Goal: Task Accomplishment & Management: Complete application form

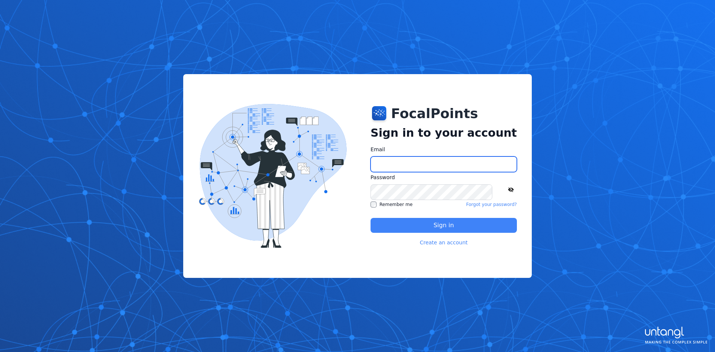
type input "**********"
click at [438, 222] on button "Sign in" at bounding box center [444, 225] width 146 height 15
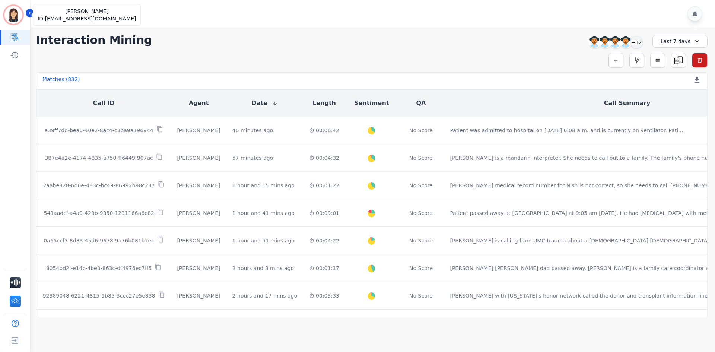
click at [16, 13] on img "Sidebar" at bounding box center [13, 15] width 18 height 18
click at [16, 279] on img "Sidebar" at bounding box center [15, 282] width 11 height 11
click at [20, 300] on img "Sidebar" at bounding box center [15, 301] width 11 height 11
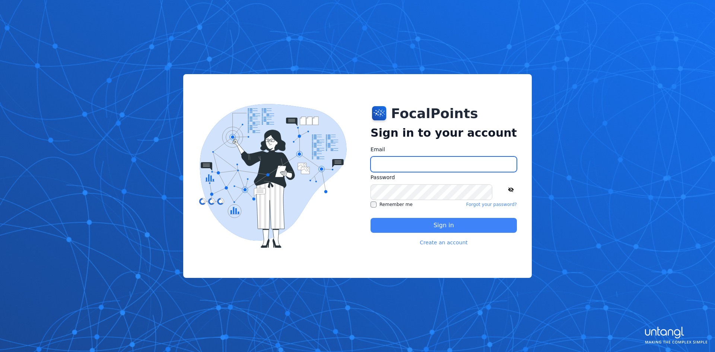
type input "**********"
click at [454, 224] on button "Sign in" at bounding box center [444, 225] width 146 height 15
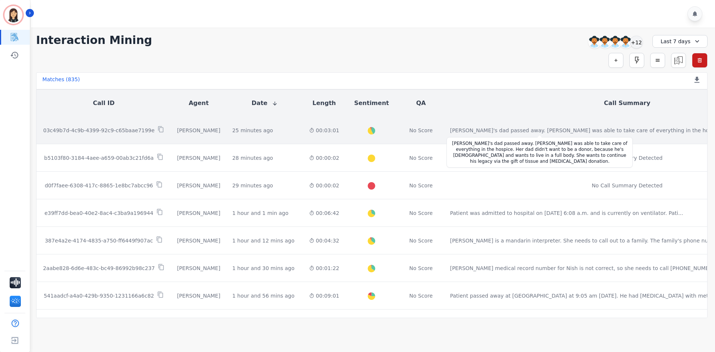
click at [450, 133] on div "[PERSON_NAME]'s dad passed away. [PERSON_NAME] was able to take care of everyth…" at bounding box center [608, 130] width 316 height 7
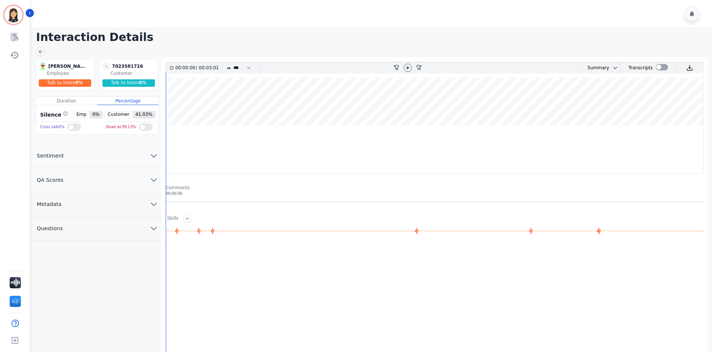
click at [154, 178] on icon "chevron down" at bounding box center [153, 180] width 9 height 9
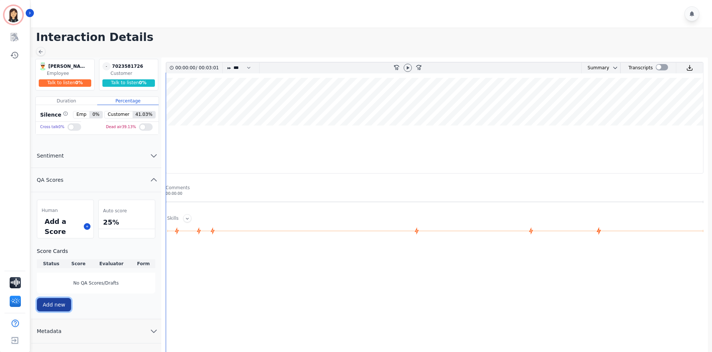
click at [55, 304] on button "Add new" at bounding box center [54, 304] width 35 height 13
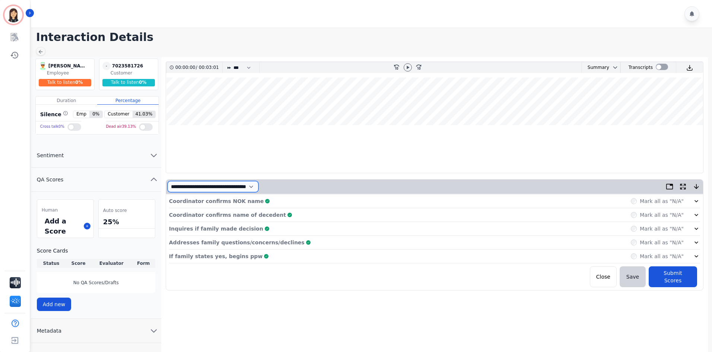
click at [259, 183] on select "**********" at bounding box center [213, 186] width 91 height 11
select select "*"
click at [168, 181] on select "**********" at bounding box center [213, 186] width 91 height 11
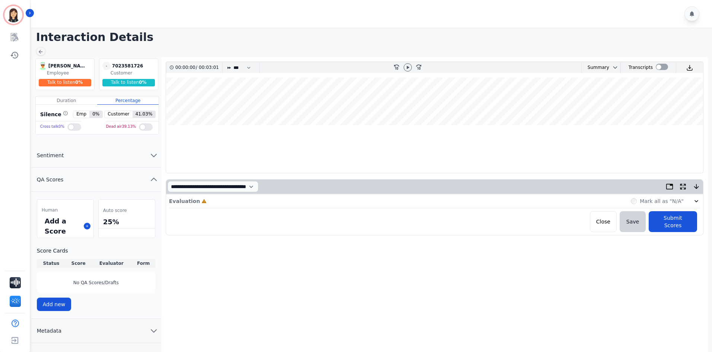
click at [205, 202] on div "Evaluation Incomplete Mark all as "N/A"" at bounding box center [434, 202] width 531 height 14
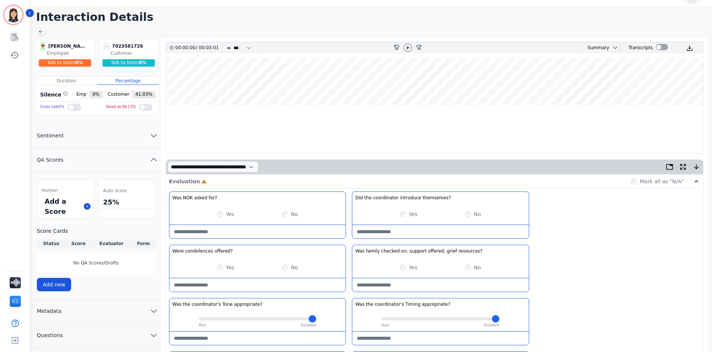
scroll to position [37, 0]
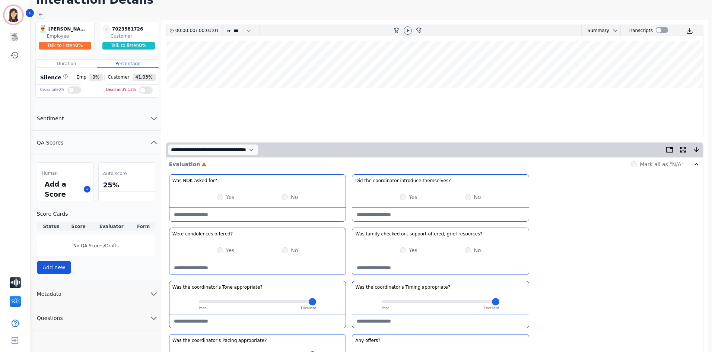
click at [408, 29] on icon at bounding box center [408, 31] width 6 height 6
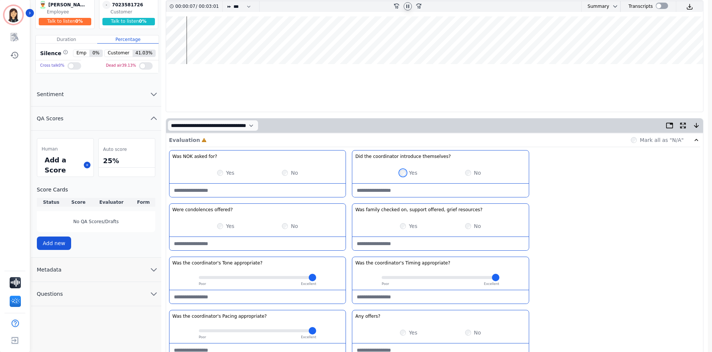
scroll to position [75, 0]
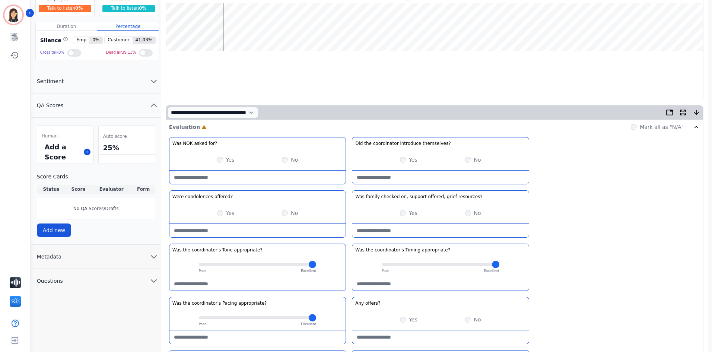
click at [398, 229] on resources\?-note at bounding box center [440, 230] width 176 height 13
type resources\?-note "**********"
click at [291, 230] on offered\?-note at bounding box center [258, 230] width 176 height 13
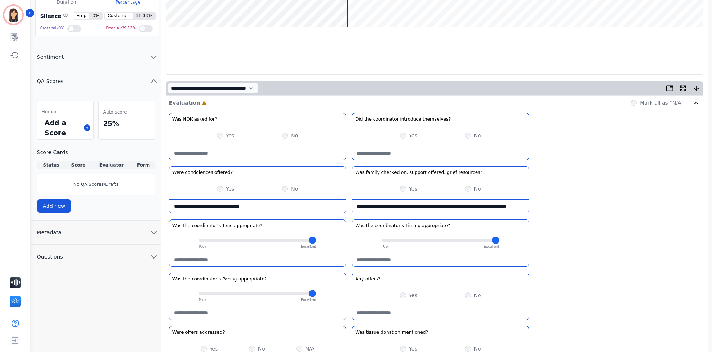
scroll to position [112, 0]
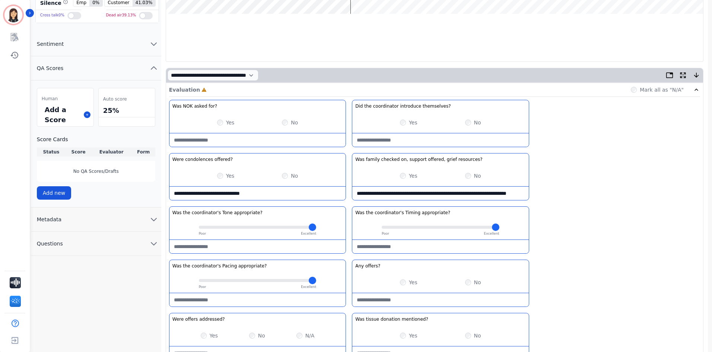
type offered\?-note "**********"
drag, startPoint x: 204, startPoint y: 227, endPoint x: 278, endPoint y: 228, distance: 74.2
type input "****"
click at [278, 228] on input "range" at bounding box center [258, 227] width 118 height 3
drag, startPoint x: 388, startPoint y: 229, endPoint x: 457, endPoint y: 224, distance: 69.8
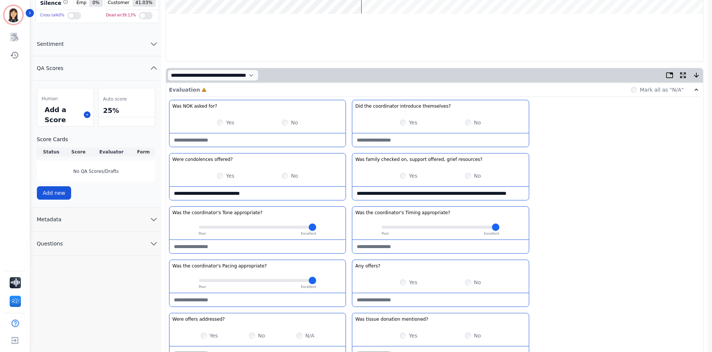
type input "****"
click at [457, 226] on input "range" at bounding box center [441, 227] width 118 height 3
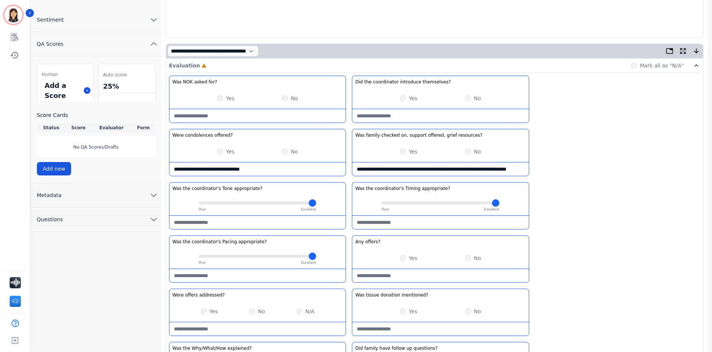
scroll to position [149, 0]
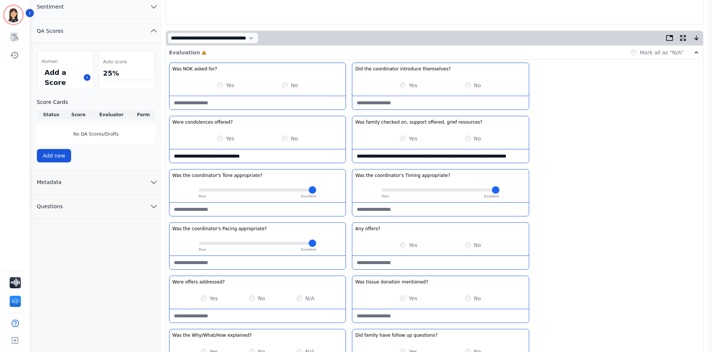
drag, startPoint x: 205, startPoint y: 244, endPoint x: 279, endPoint y: 244, distance: 74.5
type input "****"
click at [279, 244] on input "range" at bounding box center [258, 243] width 118 height 3
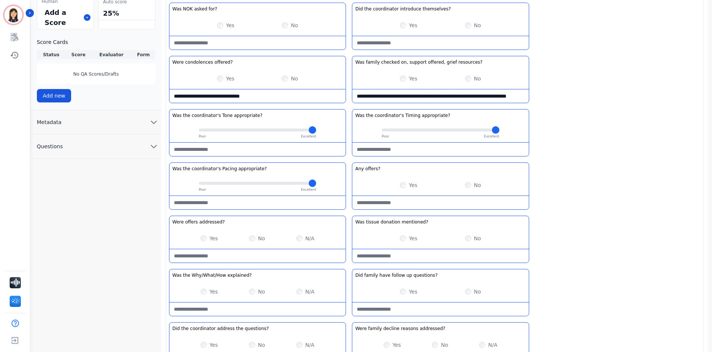
scroll to position [224, 0]
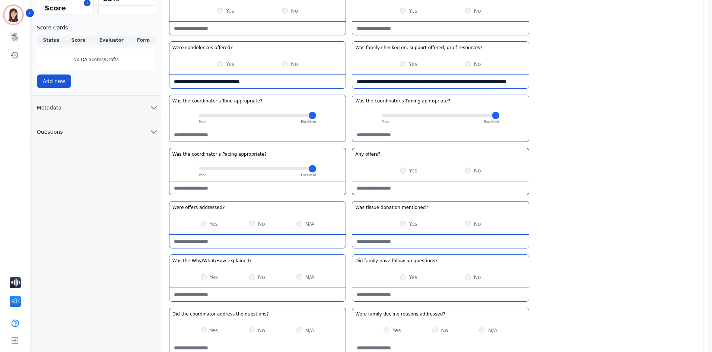
click at [250, 293] on explained\?-note at bounding box center [258, 294] width 176 height 13
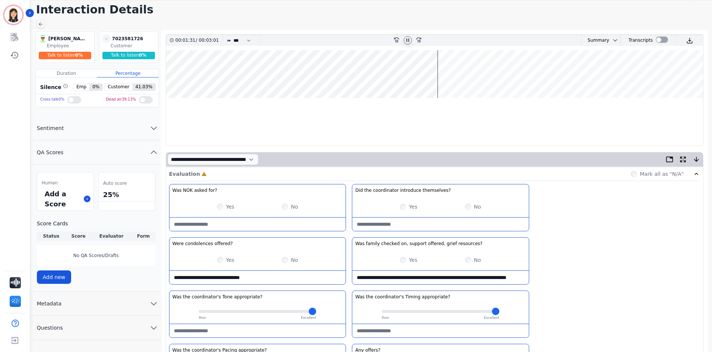
scroll to position [0, 0]
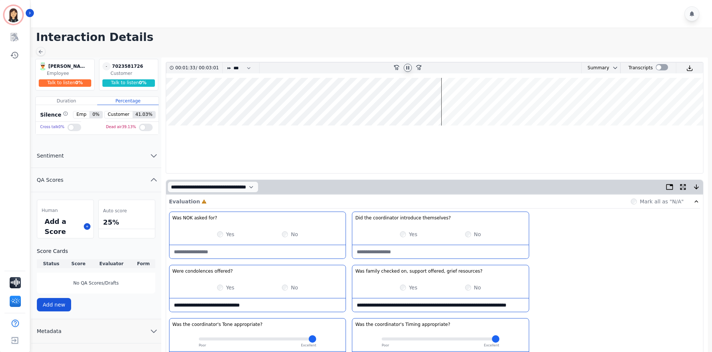
click at [408, 69] on icon at bounding box center [408, 68] width 6 height 6
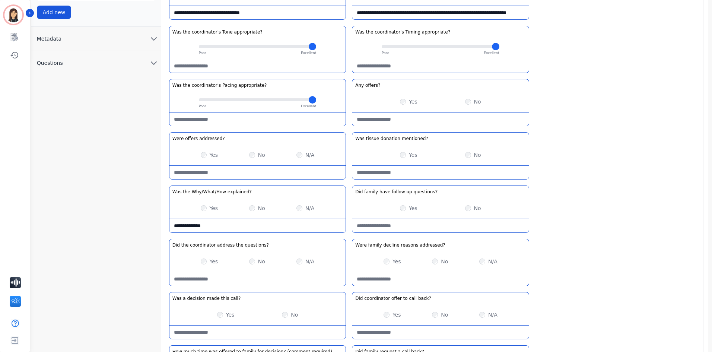
scroll to position [335, 0]
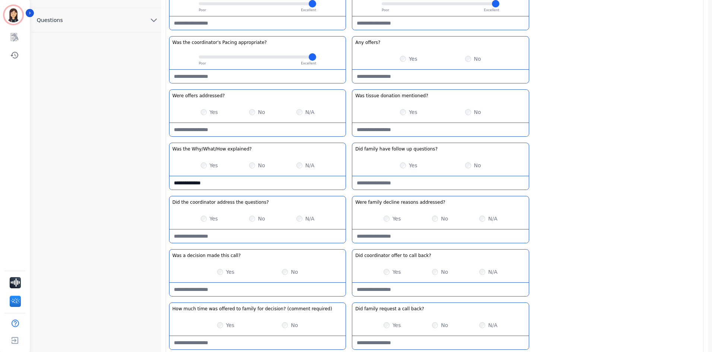
click at [224, 182] on explained\?-note "**********" at bounding box center [258, 182] width 176 height 13
type explained\?-note "**********"
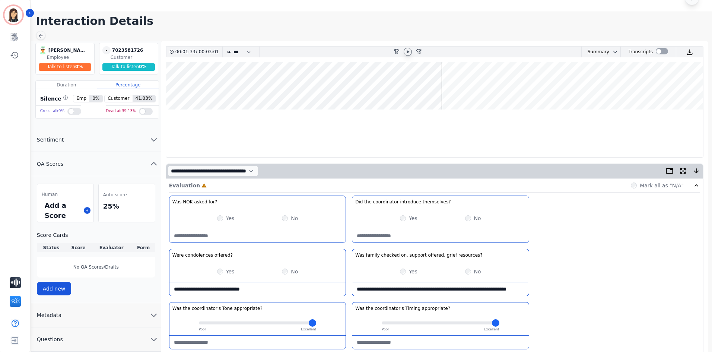
scroll to position [0, 0]
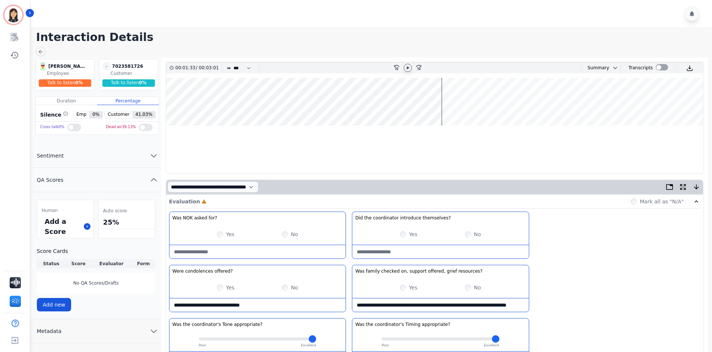
click at [409, 68] on icon at bounding box center [408, 67] width 3 height 3
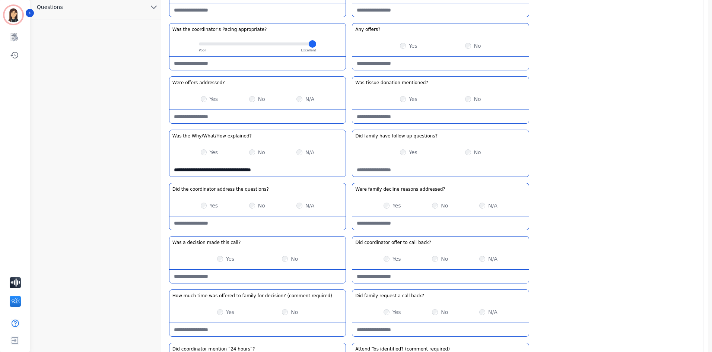
scroll to position [335, 0]
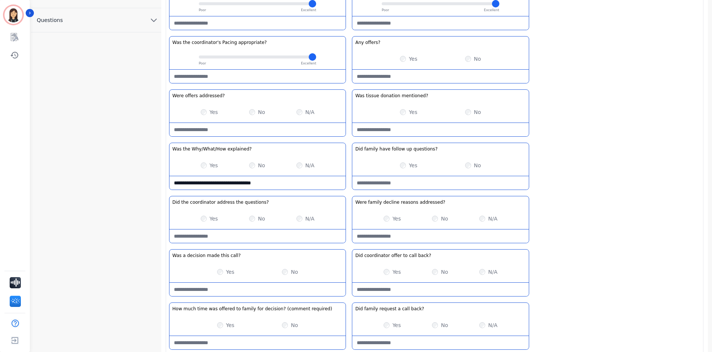
click at [206, 129] on addressed\?-note at bounding box center [258, 129] width 176 height 13
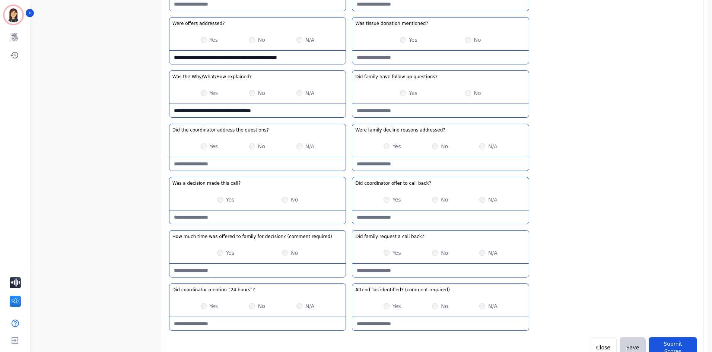
scroll to position [410, 0]
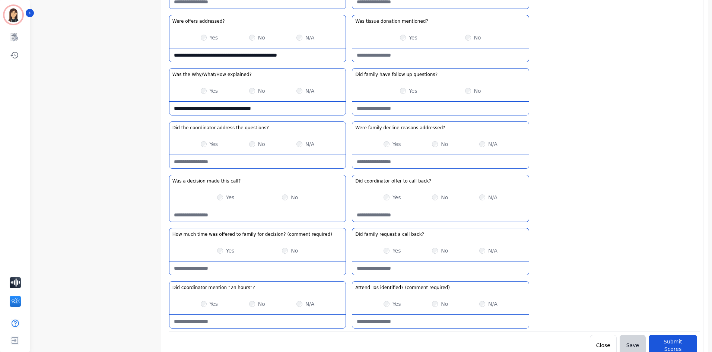
type addressed\?-note "**********"
click at [288, 268] on required\)-note at bounding box center [258, 268] width 176 height 13
type required\)-note "***"
click at [381, 321] on required\)-note at bounding box center [440, 321] width 176 height 13
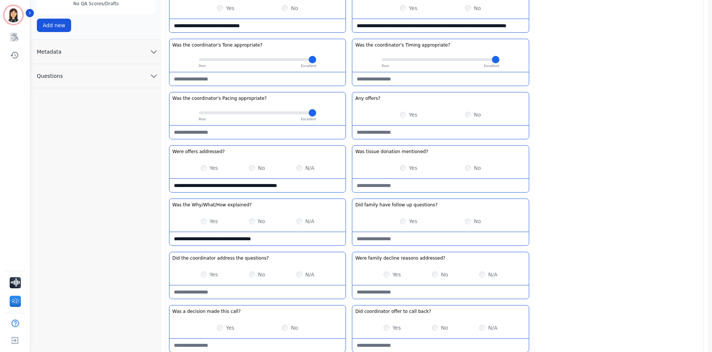
scroll to position [224, 0]
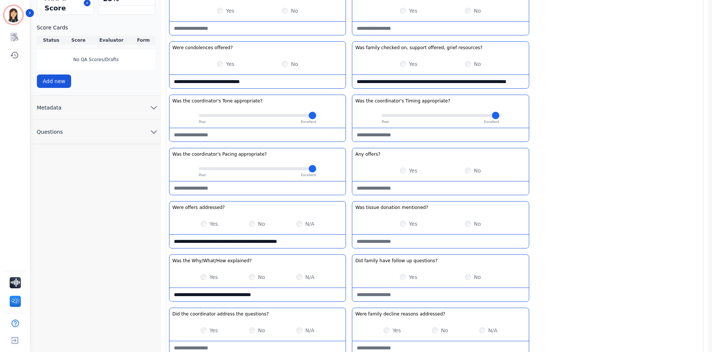
click at [399, 187] on offers\?-note at bounding box center [440, 187] width 176 height 13
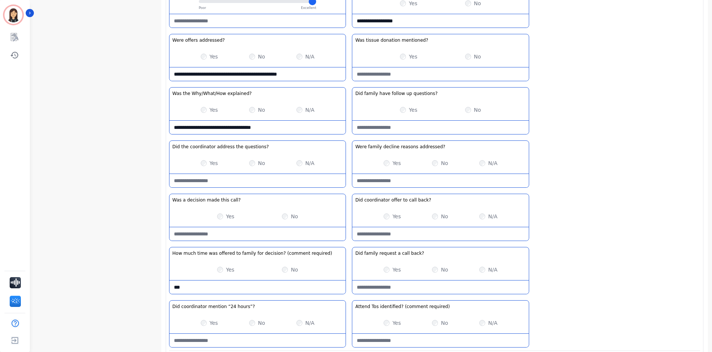
scroll to position [378, 0]
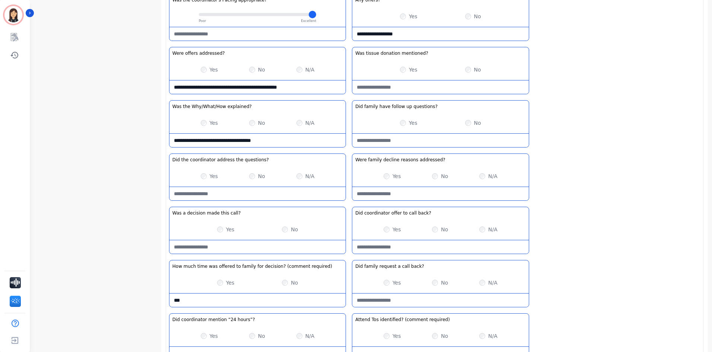
type offers\?-note "**********"
click at [433, 192] on addressed\?-note at bounding box center [440, 193] width 176 height 13
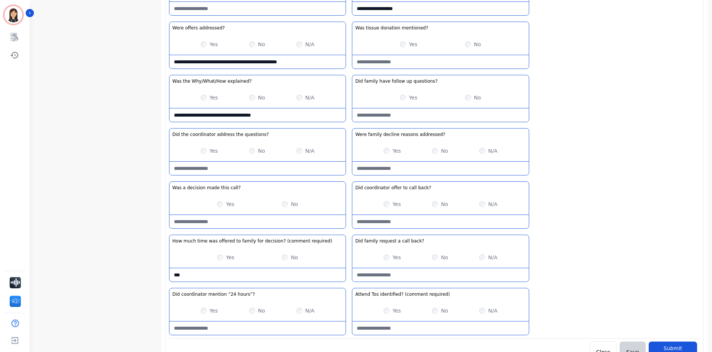
scroll to position [415, 0]
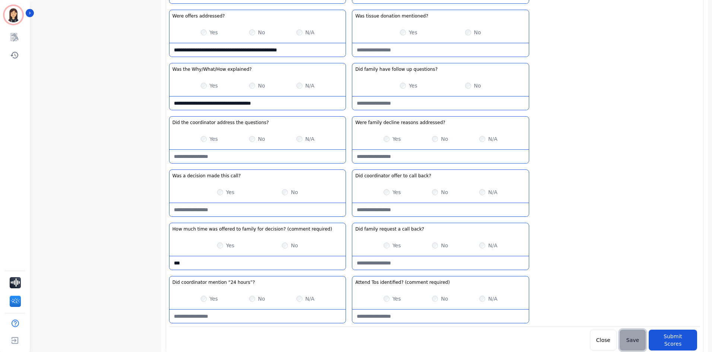
click at [635, 338] on button "Save" at bounding box center [633, 340] width 26 height 21
click at [675, 333] on button "Submit Scores" at bounding box center [673, 341] width 48 height 22
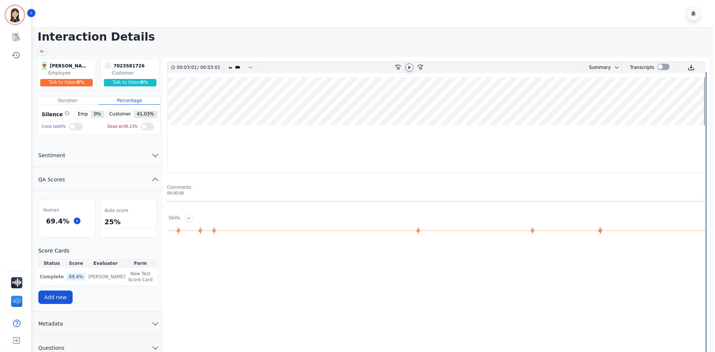
scroll to position [0, 0]
click at [42, 50] on icon at bounding box center [41, 52] width 6 height 6
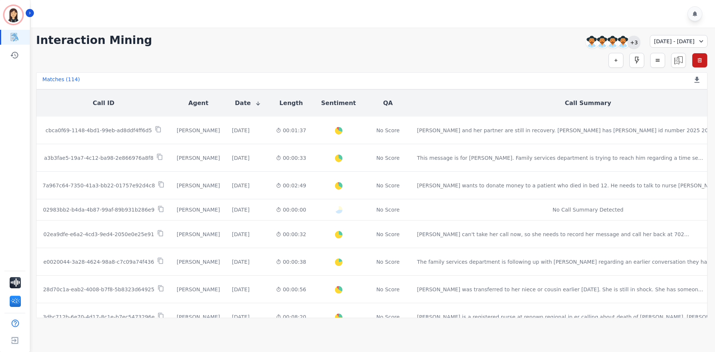
click at [628, 41] on div "+3" at bounding box center [634, 42] width 13 height 13
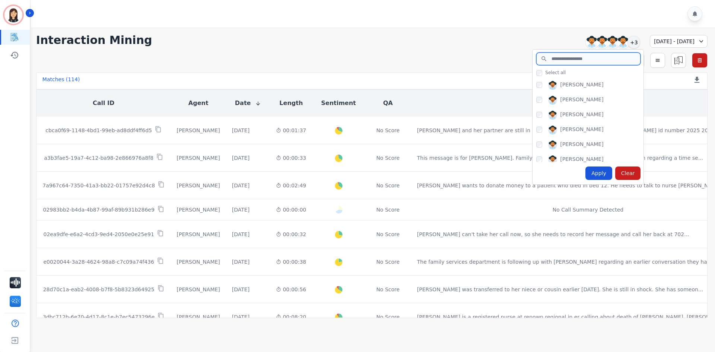
click at [543, 61] on input "search" at bounding box center [589, 59] width 104 height 13
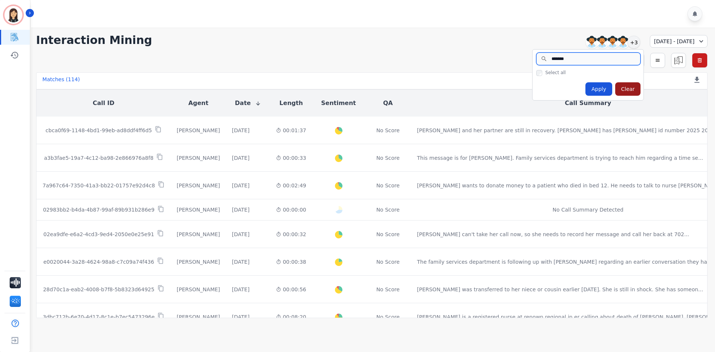
type input "*******"
click at [616, 88] on div "Clear" at bounding box center [629, 88] width 26 height 13
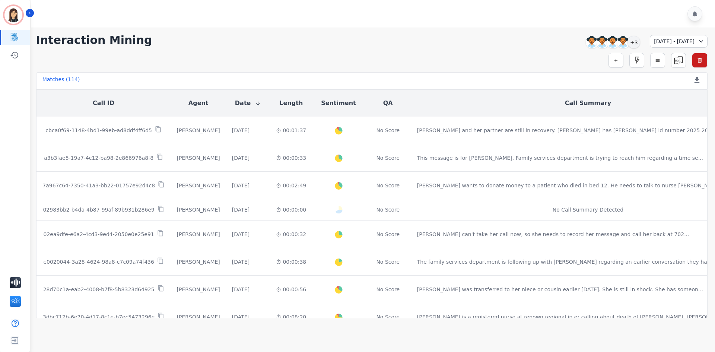
click at [704, 40] on icon at bounding box center [701, 41] width 7 height 7
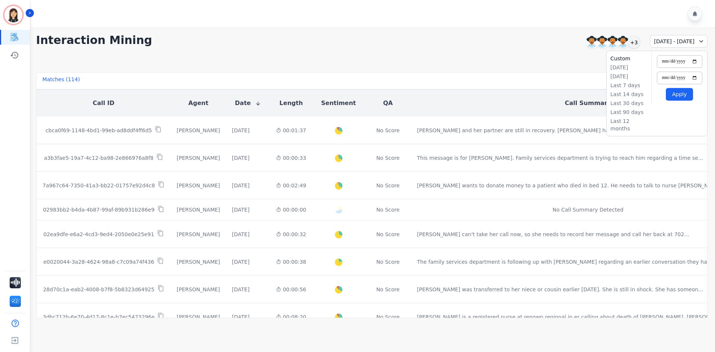
click at [621, 71] on ul "Custom [DATE] [DATE] Last 7 days Last 14 days Last 30 days Last 90 days Last 12…" at bounding box center [629, 93] width 45 height 85
click at [620, 69] on li "[DATE]" at bounding box center [629, 67] width 37 height 7
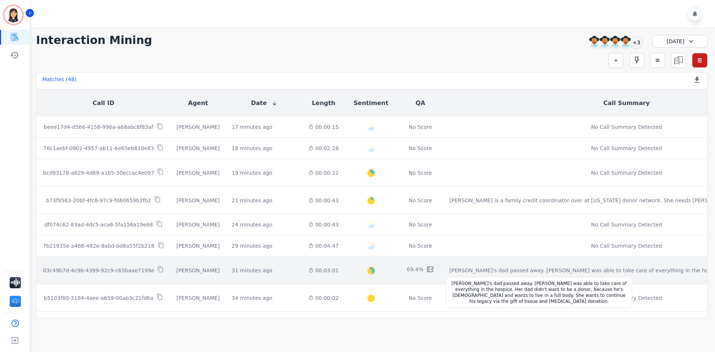
click at [458, 272] on div "[PERSON_NAME]'s dad passed away. [PERSON_NAME] was able to take care of everyth…" at bounding box center [608, 270] width 316 height 7
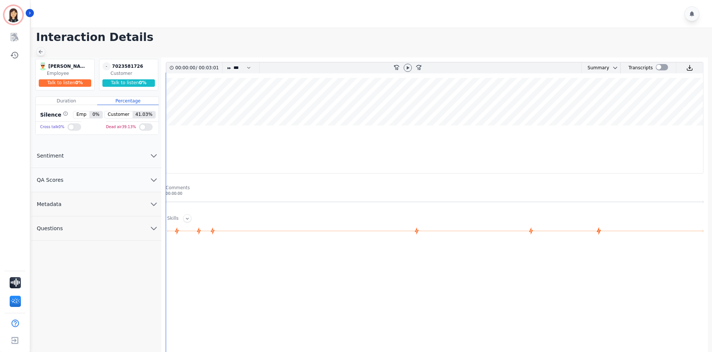
click at [41, 53] on icon at bounding box center [41, 52] width 6 height 6
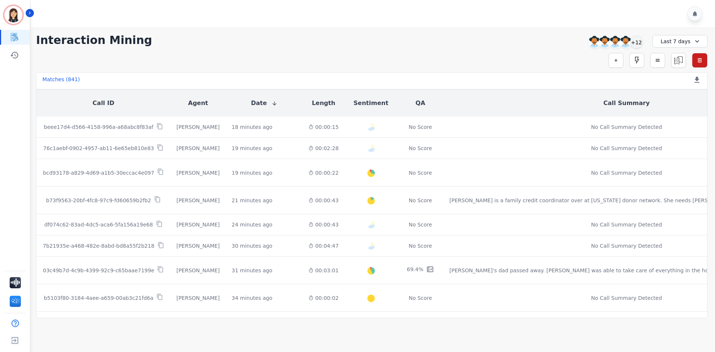
click at [673, 38] on div "Last 7 days" at bounding box center [680, 41] width 55 height 13
click at [676, 66] on li "[DATE]" at bounding box center [685, 67] width 37 height 7
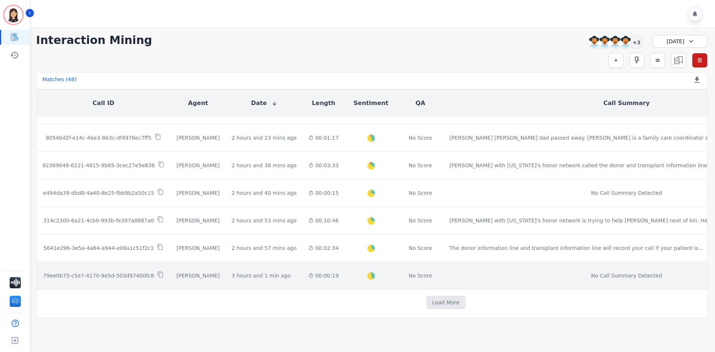
scroll to position [359, 0]
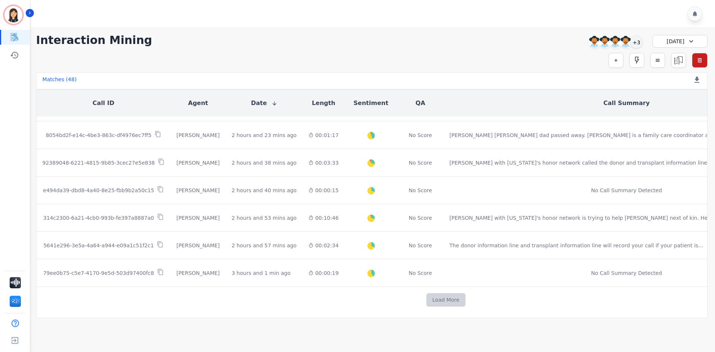
click at [427, 297] on button "Load More" at bounding box center [446, 299] width 39 height 13
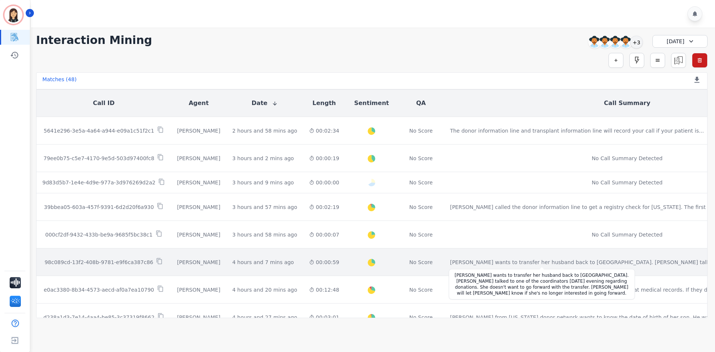
scroll to position [508, 0]
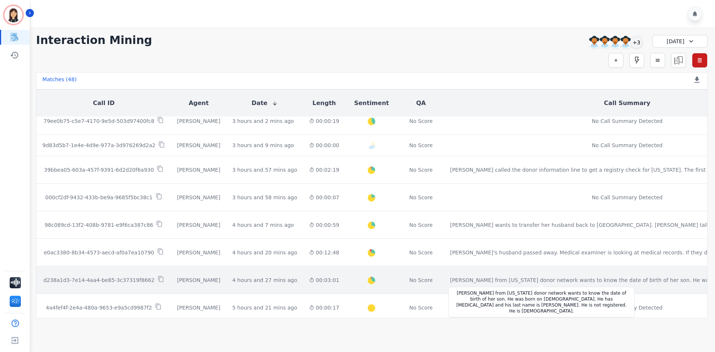
click at [458, 282] on div "[PERSON_NAME] from [US_STATE] donor network wants to know the date of birth of …" at bounding box center [625, 279] width 351 height 7
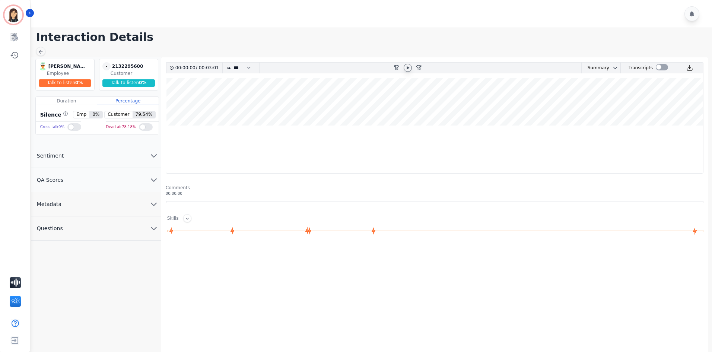
click at [410, 67] on icon at bounding box center [408, 68] width 6 height 6
click at [408, 70] on icon at bounding box center [408, 68] width 6 height 6
click at [38, 53] on icon at bounding box center [41, 52] width 6 height 6
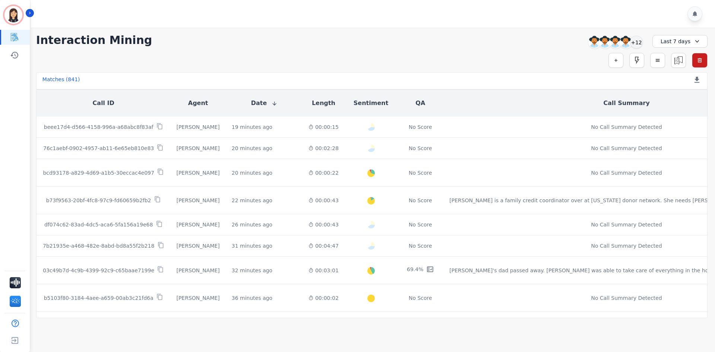
click at [663, 36] on div "Last 7 days" at bounding box center [680, 41] width 55 height 13
click at [683, 65] on li "[DATE]" at bounding box center [685, 67] width 37 height 7
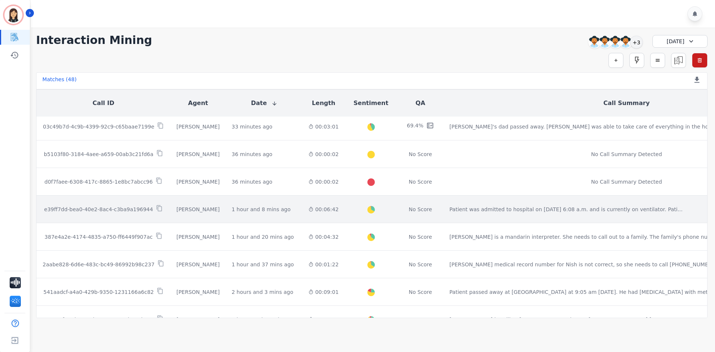
scroll to position [149, 0]
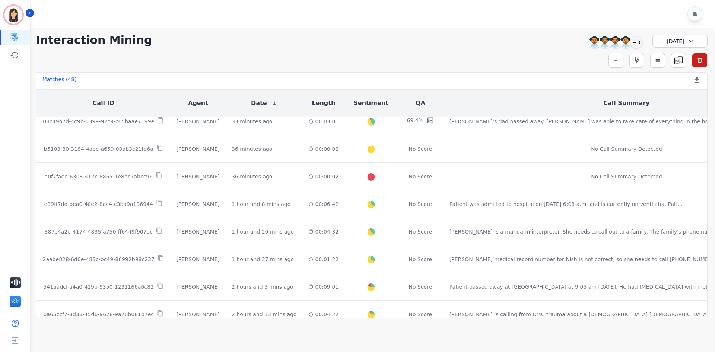
click at [188, 102] on button "Agent" at bounding box center [198, 103] width 20 height 9
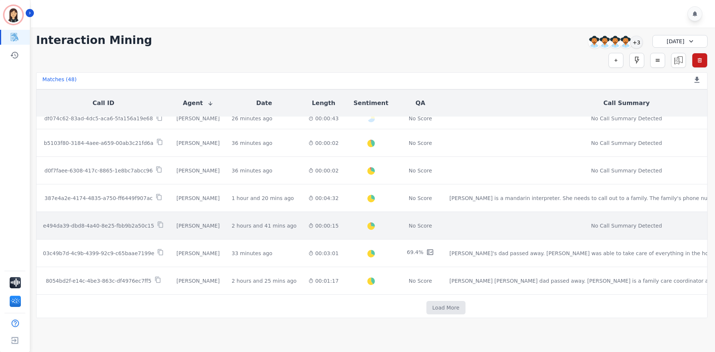
scroll to position [340, 0]
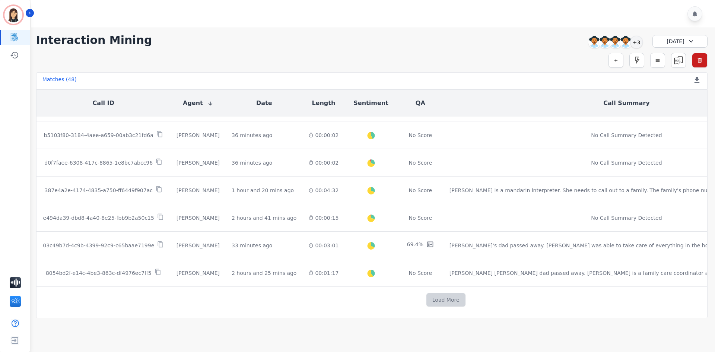
click at [427, 293] on button "Load More" at bounding box center [446, 299] width 39 height 13
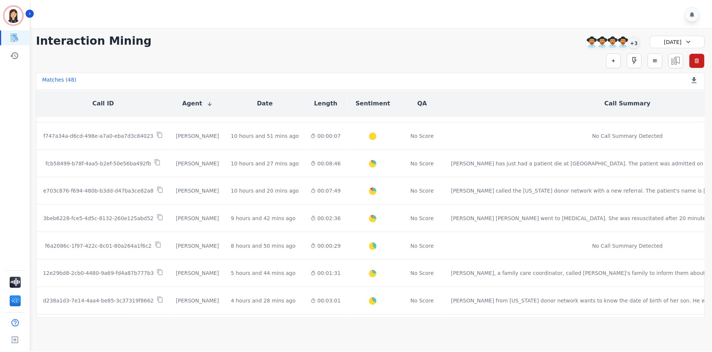
scroll to position [787, 0]
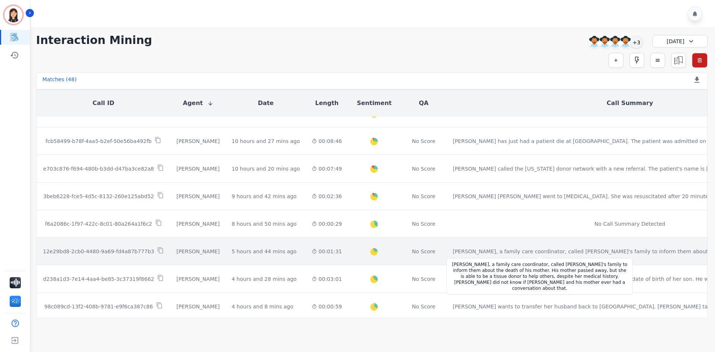
click at [477, 253] on div "[PERSON_NAME], a family care coordinator, called [PERSON_NAME]'s family to info…" at bounding box center [603, 251] width 300 height 7
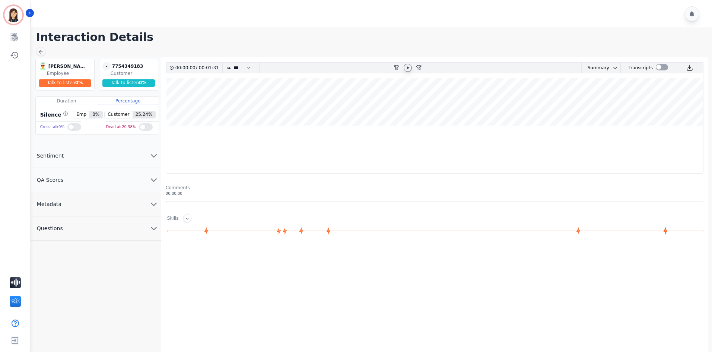
click at [410, 66] on icon at bounding box center [408, 68] width 6 height 6
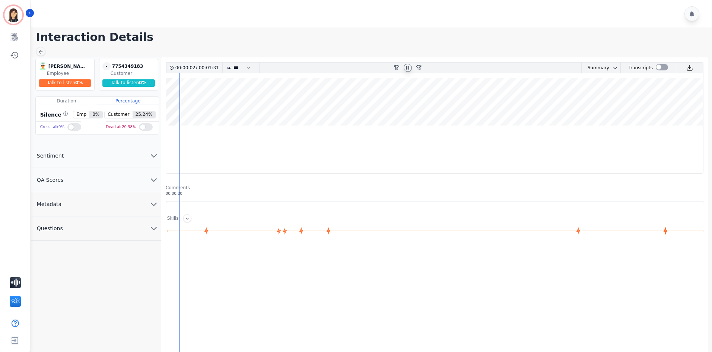
click at [410, 67] on icon at bounding box center [408, 68] width 6 height 6
click at [154, 180] on icon "chevron down" at bounding box center [153, 180] width 9 height 9
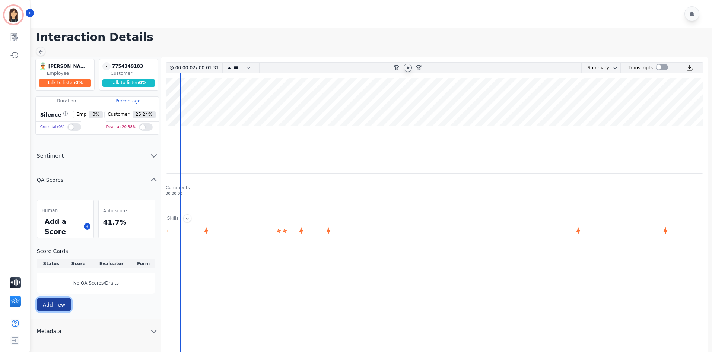
click at [49, 304] on button "Add new" at bounding box center [54, 304] width 35 height 13
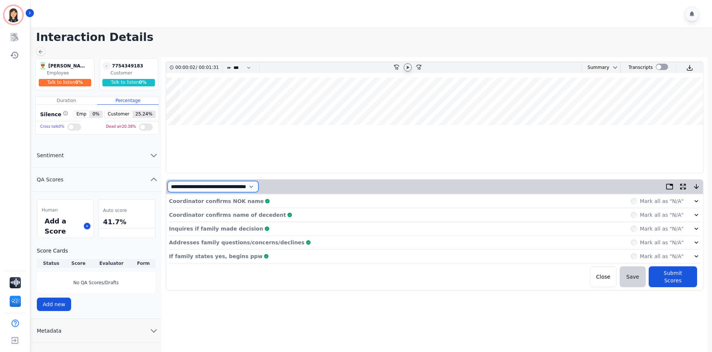
click at [246, 187] on select "**********" at bounding box center [213, 186] width 91 height 11
select select "*"
click at [168, 181] on select "**********" at bounding box center [213, 186] width 91 height 11
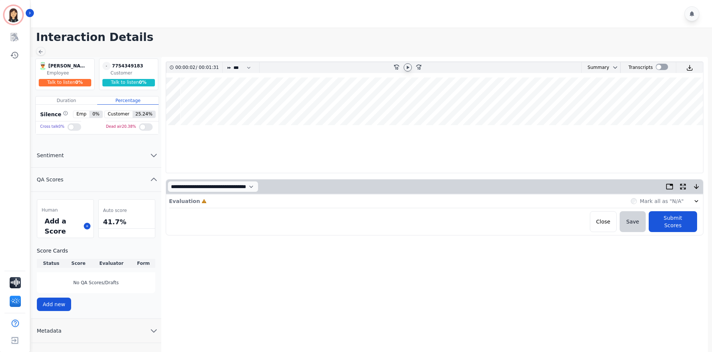
click at [190, 200] on p "Evaluation" at bounding box center [184, 200] width 31 height 7
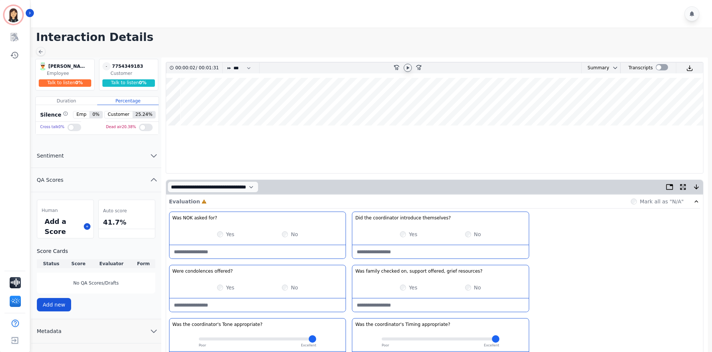
click at [407, 65] on icon at bounding box center [408, 68] width 6 height 6
click at [305, 251] on for\?-note at bounding box center [258, 251] width 176 height 13
type for\?-note "*"
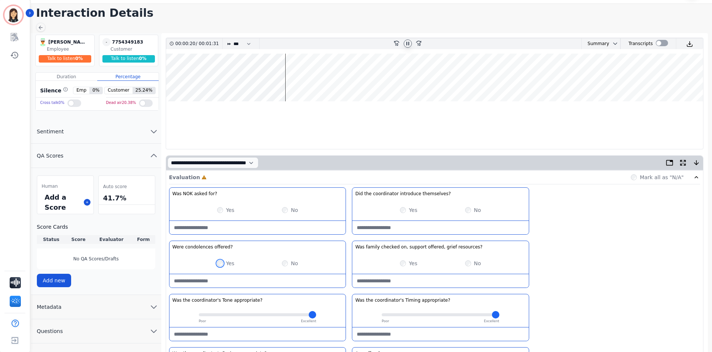
scroll to position [37, 0]
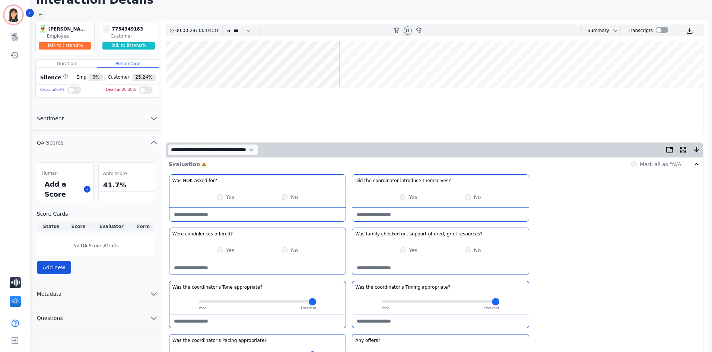
click at [408, 32] on icon at bounding box center [408, 31] width 6 height 6
click at [402, 264] on resources\?-note at bounding box center [440, 267] width 176 height 13
type resources\?-note "**********"
click at [256, 302] on input "range" at bounding box center [258, 301] width 118 height 3
drag, startPoint x: 257, startPoint y: 303, endPoint x: 252, endPoint y: 303, distance: 5.2
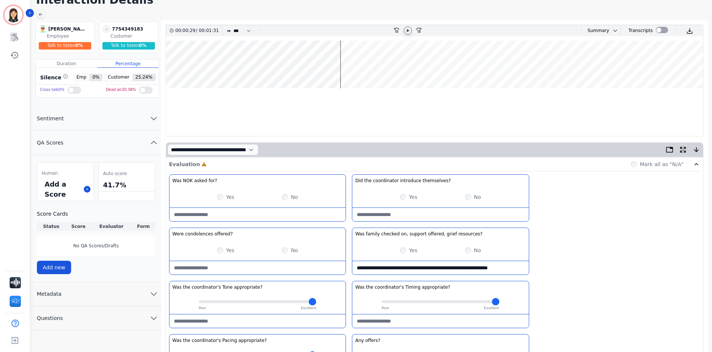
click at [252, 303] on input "range" at bounding box center [258, 301] width 118 height 3
click at [248, 302] on input "range" at bounding box center [258, 301] width 118 height 3
click at [243, 301] on input "range" at bounding box center [258, 301] width 118 height 3
type input "***"
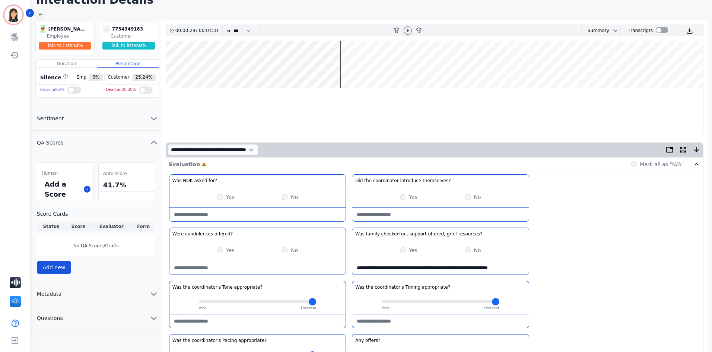
click at [252, 301] on input "range" at bounding box center [258, 301] width 118 height 3
click at [399, 302] on input "range" at bounding box center [441, 301] width 118 height 3
click at [405, 301] on input "range" at bounding box center [441, 301] width 118 height 3
drag, startPoint x: 415, startPoint y: 301, endPoint x: 391, endPoint y: 302, distance: 23.5
click at [391, 302] on input "range" at bounding box center [441, 301] width 118 height 3
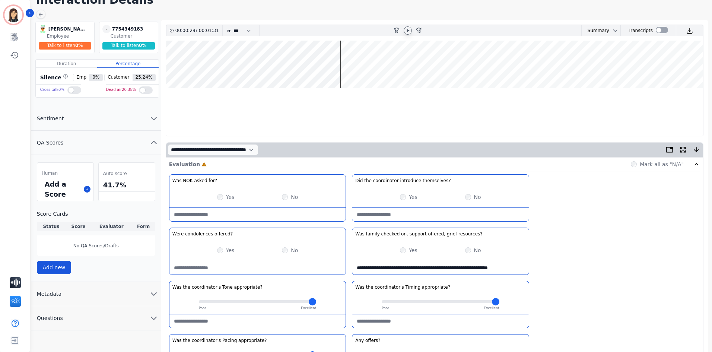
drag, startPoint x: 386, startPoint y: 302, endPoint x: 402, endPoint y: 300, distance: 16.2
type input "****"
click at [402, 300] on input "range" at bounding box center [441, 301] width 118 height 3
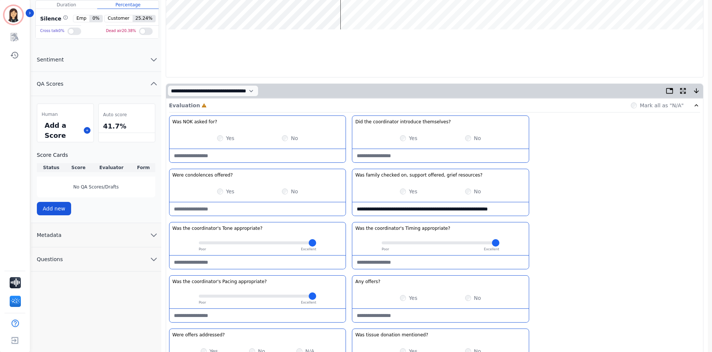
scroll to position [112, 0]
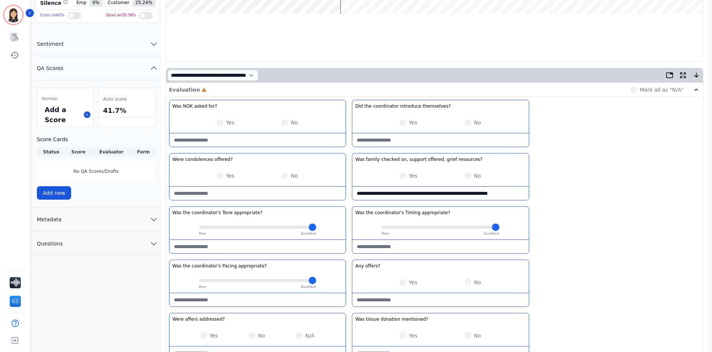
click at [254, 246] on appropriate\?-note at bounding box center [258, 246] width 176 height 13
type appropriate\?-note "*"
click at [364, 246] on appropriate\?-note at bounding box center [440, 246] width 176 height 13
type appropriate\?-note "**********"
click at [260, 297] on appropriate\?-note at bounding box center [258, 299] width 176 height 13
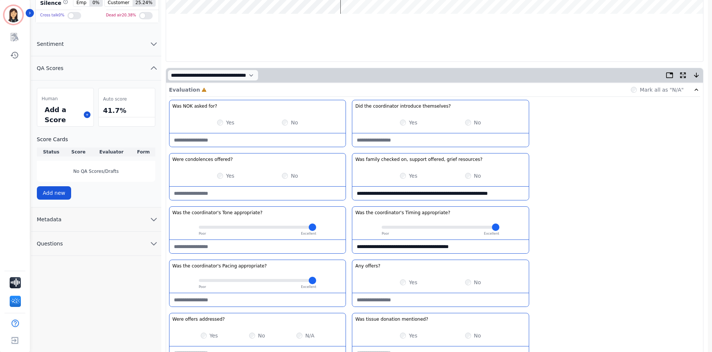
drag, startPoint x: 472, startPoint y: 245, endPoint x: 357, endPoint y: 250, distance: 115.2
click at [357, 249] on appropriate\?-note "**********" at bounding box center [440, 246] width 176 height 13
click at [212, 301] on appropriate\?-note at bounding box center [258, 299] width 176 height 13
paste appropriate\?-note "**********"
type appropriate\?-note "**********"
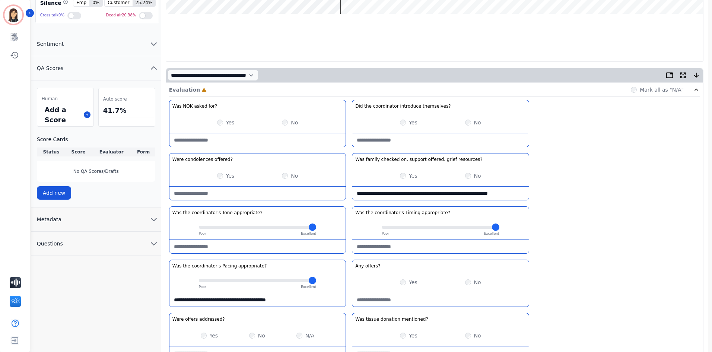
click at [387, 245] on appropriate\?-note at bounding box center [440, 246] width 176 height 13
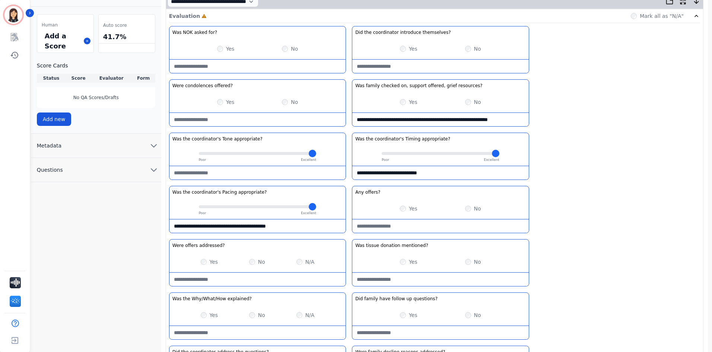
scroll to position [186, 0]
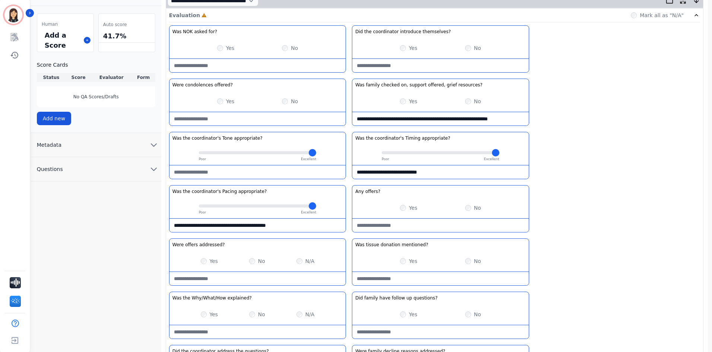
type appropriate\?-note "**********"
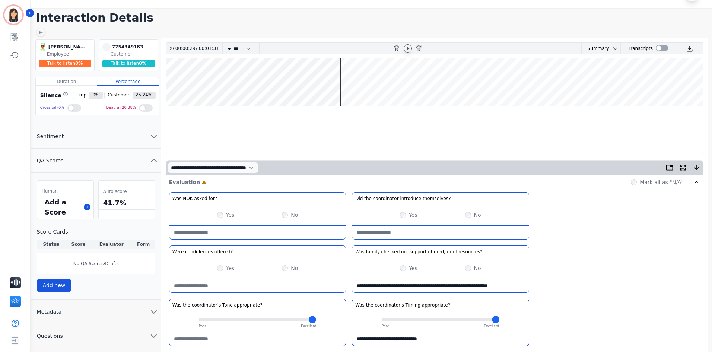
scroll to position [0, 0]
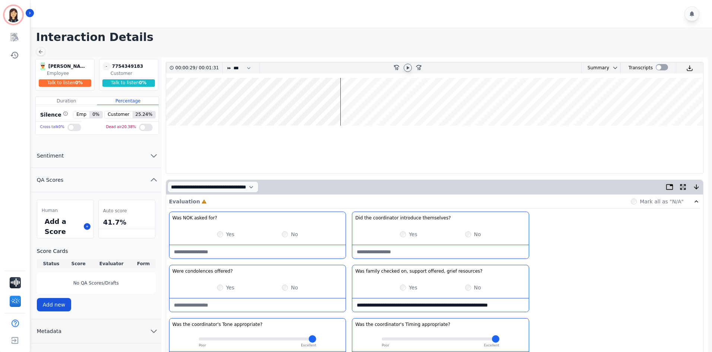
click at [408, 67] on icon at bounding box center [408, 67] width 3 height 3
click at [408, 67] on icon at bounding box center [408, 68] width 6 height 6
click at [406, 69] on icon at bounding box center [408, 68] width 6 height 6
click at [408, 67] on icon at bounding box center [408, 68] width 6 height 6
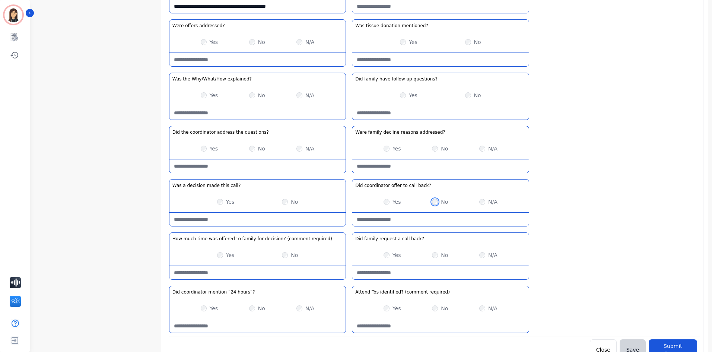
scroll to position [410, 0]
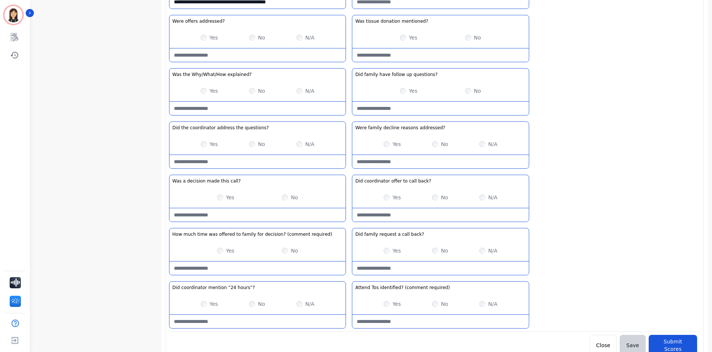
click at [281, 263] on required\)-note at bounding box center [258, 268] width 176 height 13
type required\)-note "***"
click at [389, 319] on required\)-note at bounding box center [440, 321] width 176 height 13
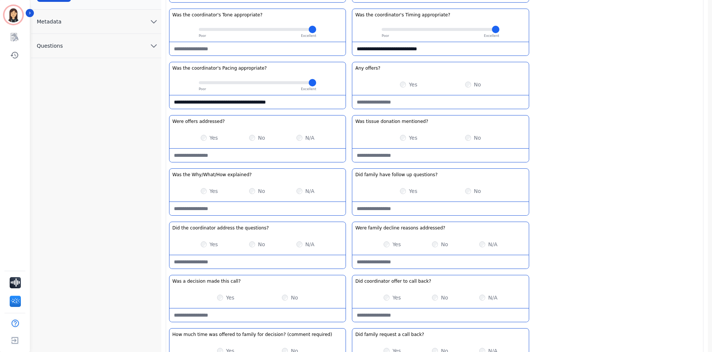
scroll to position [298, 0]
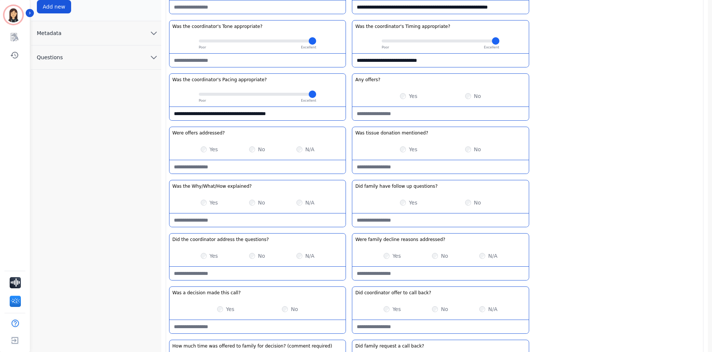
type required\)-note "**********"
click at [441, 270] on addressed\?-note at bounding box center [440, 273] width 176 height 13
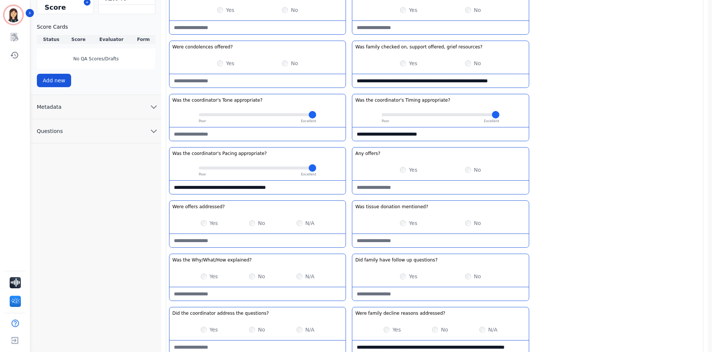
scroll to position [224, 0]
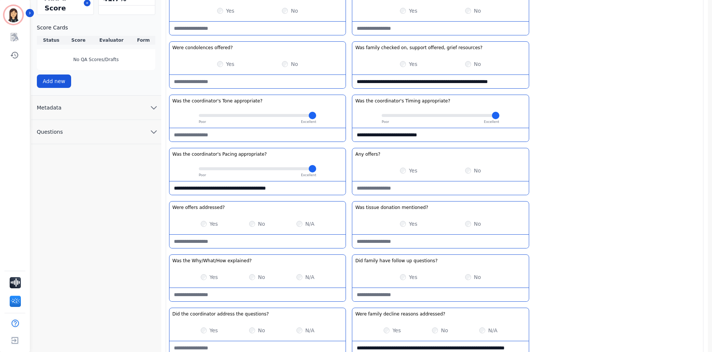
type addressed\?-note "**********"
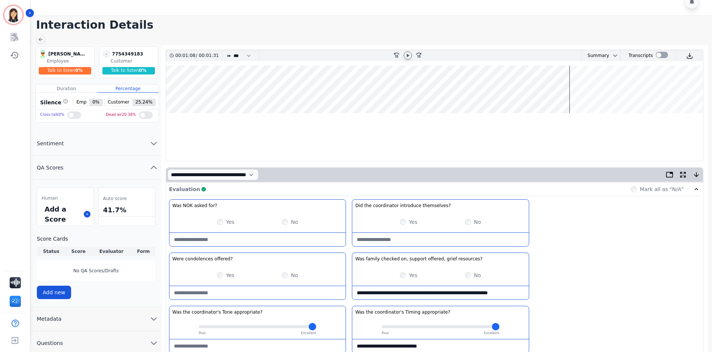
scroll to position [0, 0]
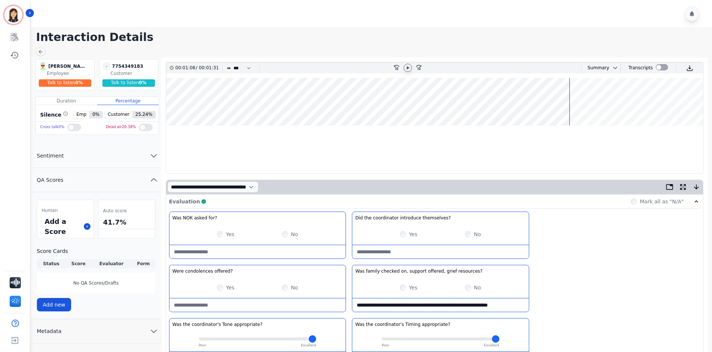
click at [408, 66] on icon at bounding box center [408, 68] width 6 height 6
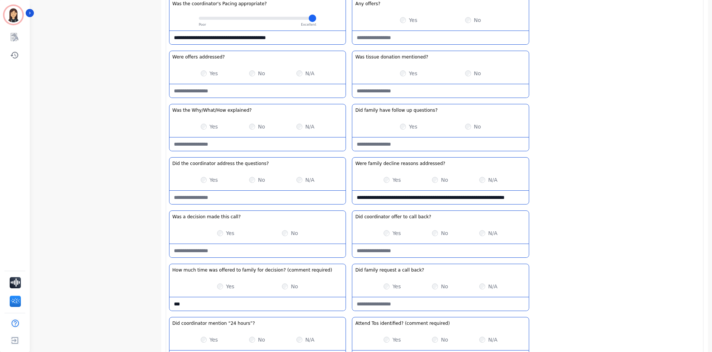
scroll to position [415, 0]
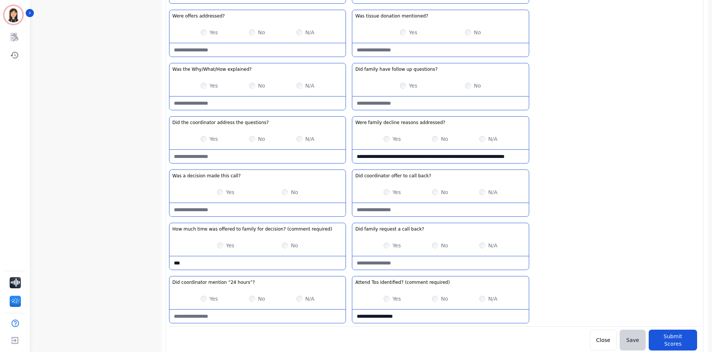
drag, startPoint x: 593, startPoint y: 264, endPoint x: 607, endPoint y: 338, distance: 75.0
click at [663, 336] on button "Submit Scores" at bounding box center [673, 340] width 48 height 21
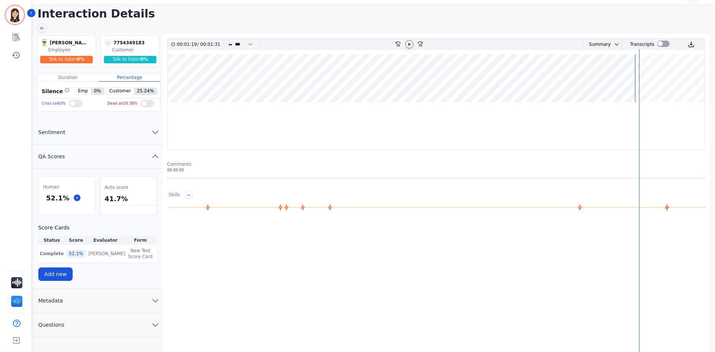
scroll to position [0, 0]
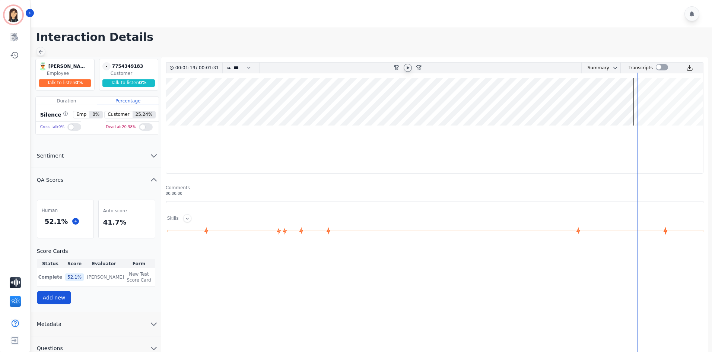
click at [42, 50] on icon at bounding box center [41, 52] width 6 height 6
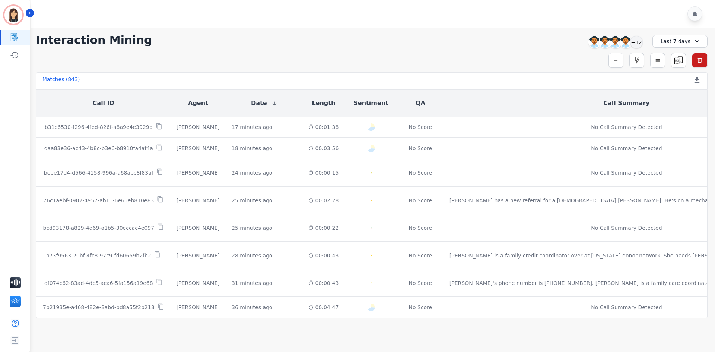
click at [681, 40] on div "Last 7 days" at bounding box center [680, 41] width 55 height 13
click at [685, 67] on li "[DATE]" at bounding box center [685, 67] width 37 height 7
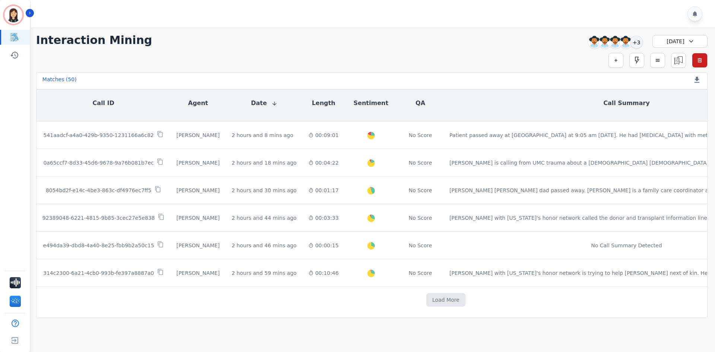
scroll to position [365, 0]
click at [427, 295] on button "Load More" at bounding box center [446, 299] width 39 height 13
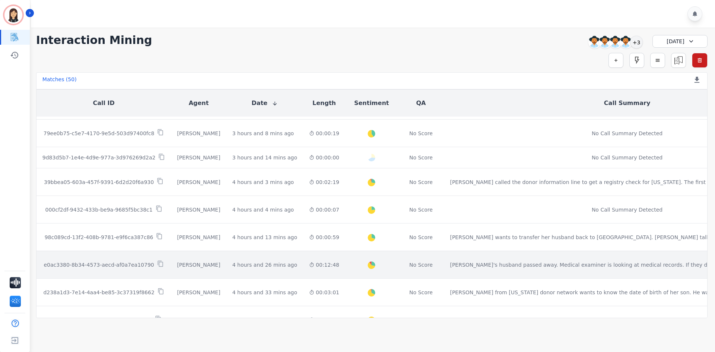
scroll to position [551, 0]
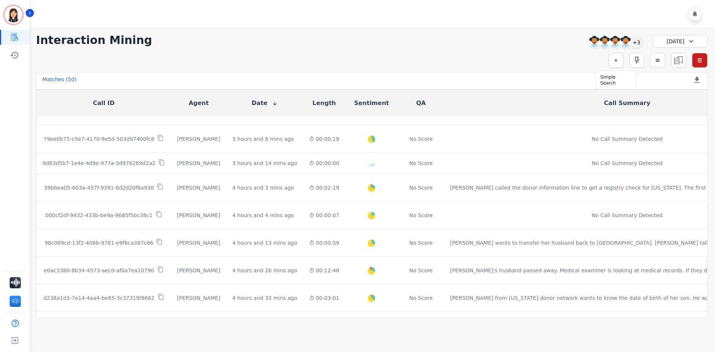
click at [616, 62] on icon "button" at bounding box center [616, 60] width 5 height 5
click at [513, 78] on input "selected options" at bounding box center [511, 80] width 93 height 8
type input "***"
click at [503, 95] on li "LOB" at bounding box center [512, 92] width 96 height 11
type input "**********"
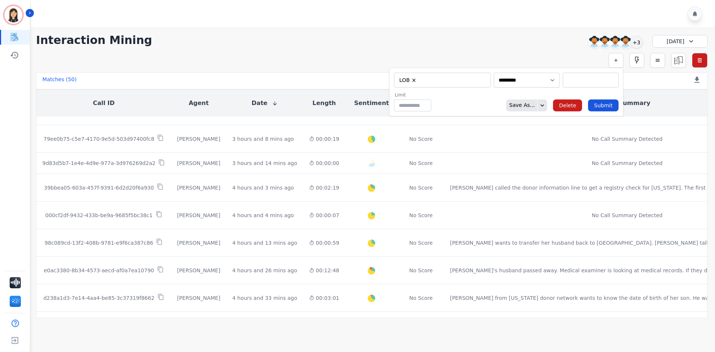
click at [577, 81] on input "selected options" at bounding box center [591, 80] width 52 height 8
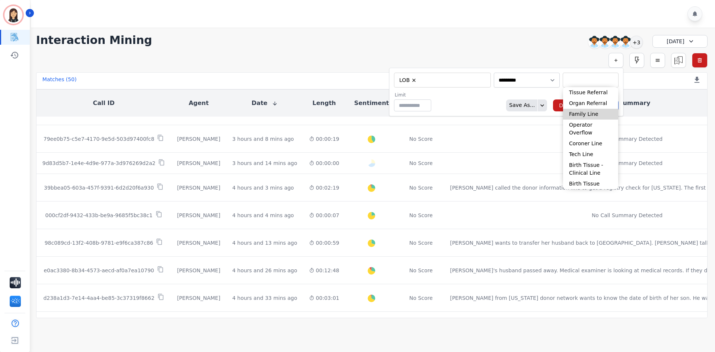
click at [576, 111] on li "Family Line" at bounding box center [590, 114] width 55 height 11
type input "**********"
click at [487, 104] on div "Limit ** Save As... Delete Submit" at bounding box center [506, 104] width 225 height 19
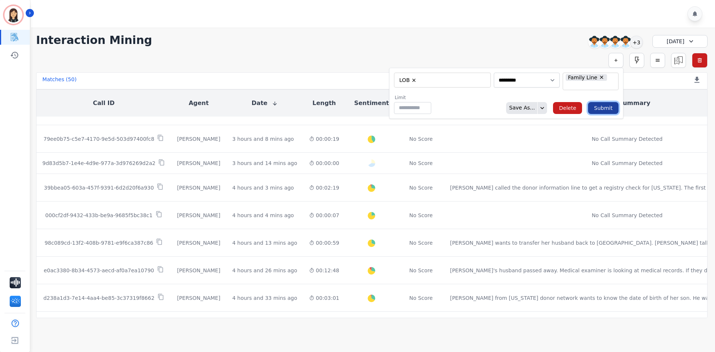
click at [606, 105] on button "Submit" at bounding box center [603, 108] width 31 height 12
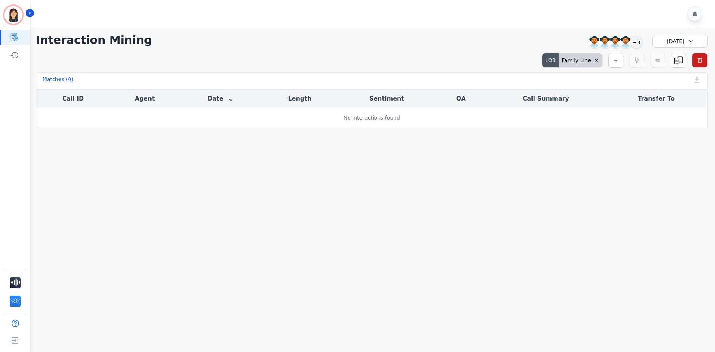
click at [597, 62] on icon at bounding box center [596, 60] width 5 height 5
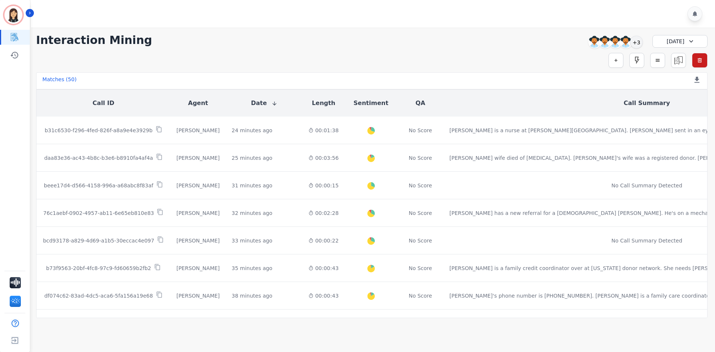
click at [681, 40] on div "[DATE]" at bounding box center [680, 41] width 55 height 13
click at [679, 86] on li "Last 7 days" at bounding box center [685, 85] width 37 height 7
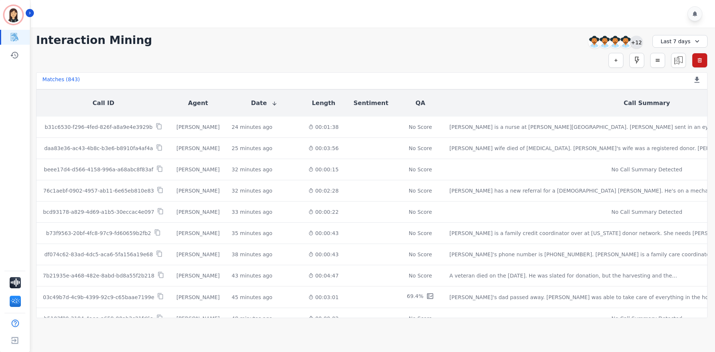
click at [640, 44] on div "+12" at bounding box center [636, 42] width 13 height 13
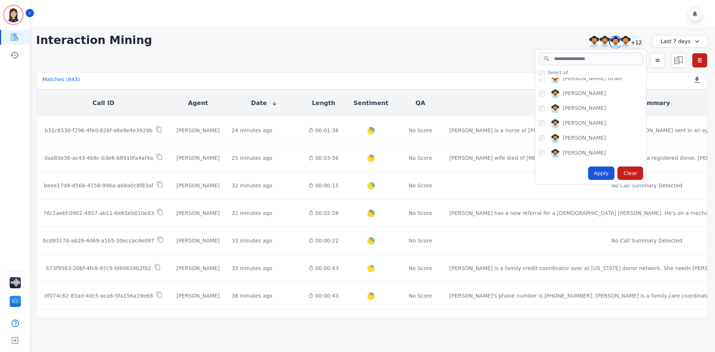
scroll to position [149, 0]
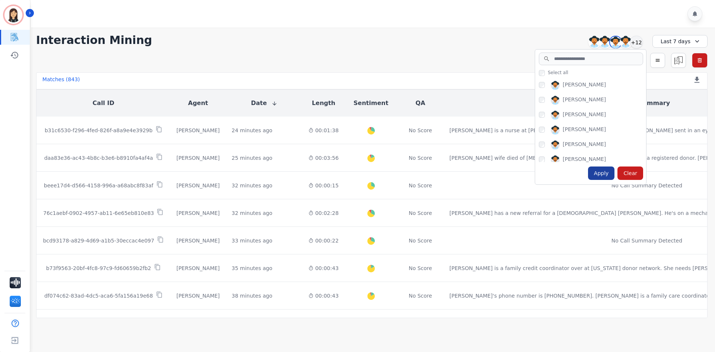
click at [600, 169] on div "Apply" at bounding box center [601, 173] width 27 height 13
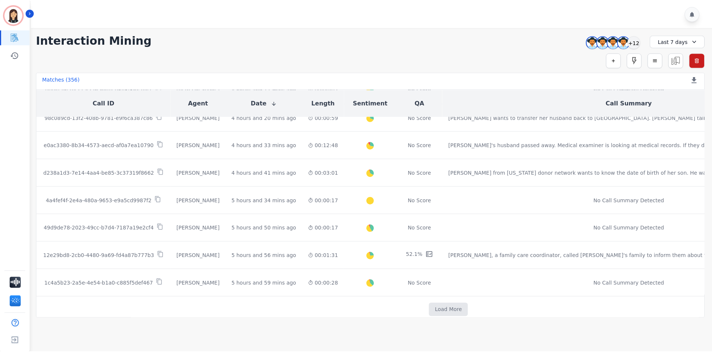
scroll to position [373, 0]
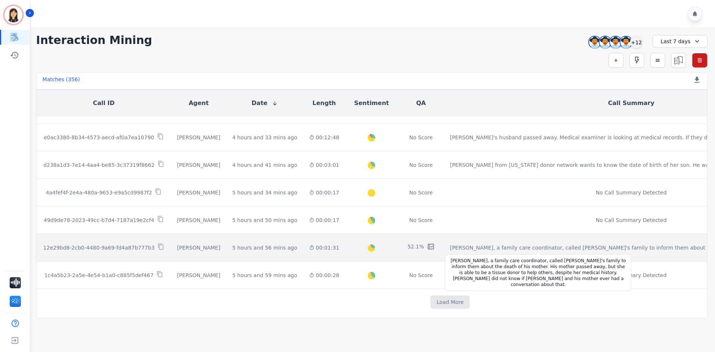
click at [470, 248] on div "[PERSON_NAME], a family care coordinator, called [PERSON_NAME]'s family to info…" at bounding box center [600, 247] width 300 height 7
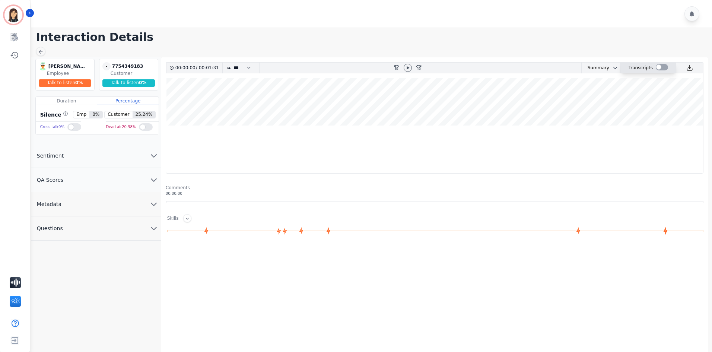
click at [661, 66] on div at bounding box center [662, 67] width 12 height 6
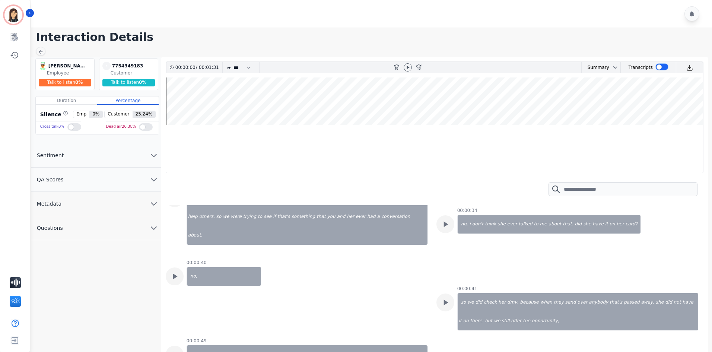
scroll to position [224, 0]
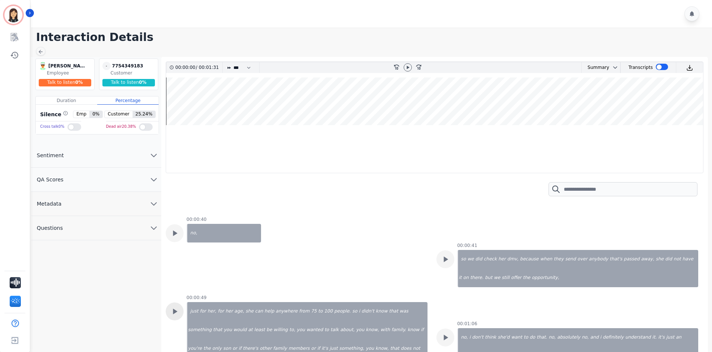
click at [176, 309] on icon at bounding box center [175, 312] width 4 height 6
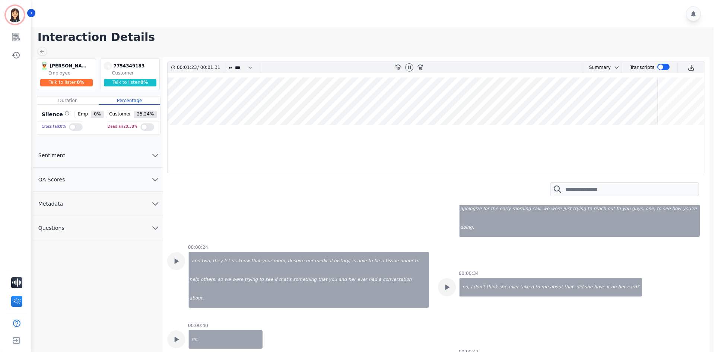
scroll to position [112, 0]
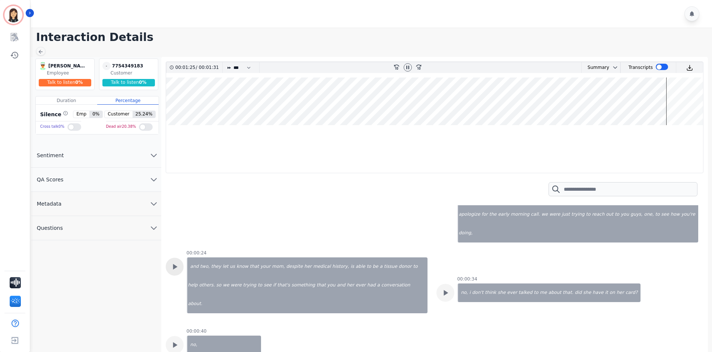
click at [170, 262] on icon at bounding box center [175, 267] width 10 height 10
click at [407, 66] on icon at bounding box center [408, 67] width 3 height 3
click at [170, 111] on wave at bounding box center [434, 102] width 537 height 48
click at [168, 110] on wave at bounding box center [434, 102] width 537 height 48
click at [41, 51] on icon at bounding box center [41, 52] width 6 height 6
